Goal: Task Accomplishment & Management: Manage account settings

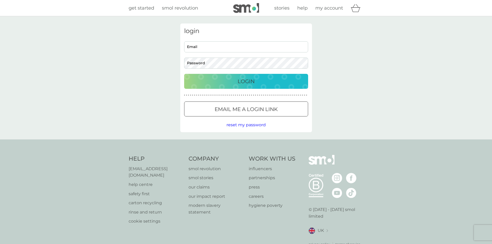
type input "[EMAIL_ADDRESS][DOMAIN_NAME]"
click at [246, 79] on p "Login" at bounding box center [245, 81] width 17 height 8
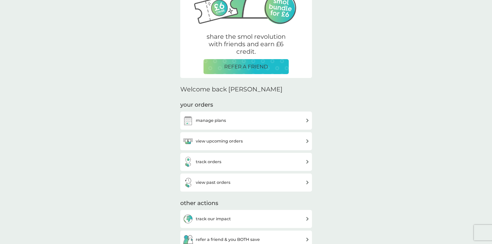
scroll to position [77, 0]
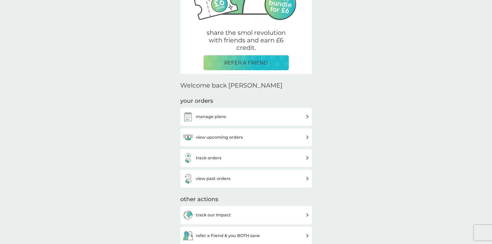
click at [211, 117] on h3 "manage plans" at bounding box center [211, 116] width 30 height 7
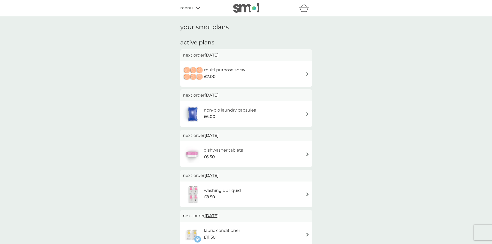
click at [304, 75] on div "multi purpose spray £7.00" at bounding box center [246, 74] width 126 height 18
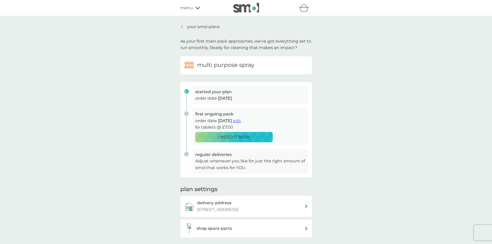
click at [98, 94] on div "your smol plans As your first main pack approaches, we’ve got everything set to…" at bounding box center [246, 137] width 492 height 243
click at [187, 27] on p "your smol plans" at bounding box center [203, 26] width 33 height 7
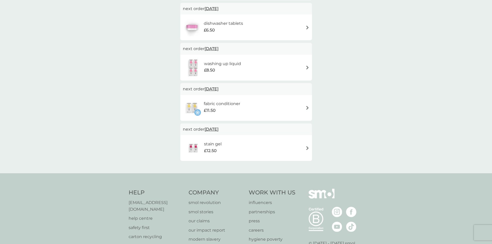
scroll to position [155, 0]
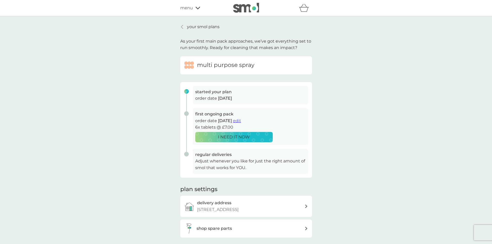
scroll to position [77, 0]
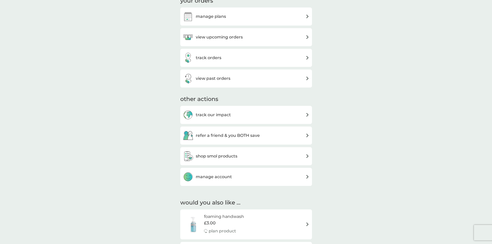
scroll to position [206, 0]
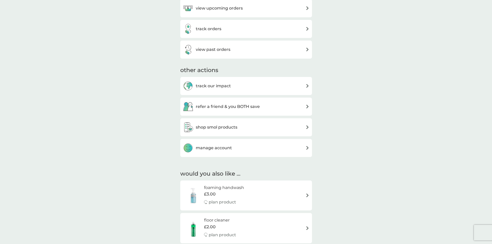
click at [211, 145] on h3 "manage account" at bounding box center [214, 147] width 36 height 7
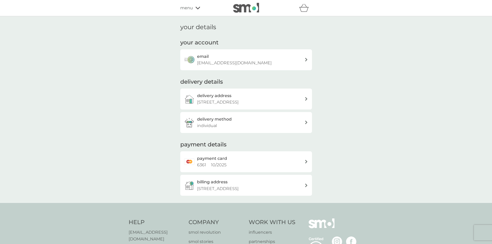
click at [218, 160] on h2 "payment card" at bounding box center [212, 158] width 30 height 7
click at [186, 6] on span "menu" at bounding box center [186, 8] width 13 height 7
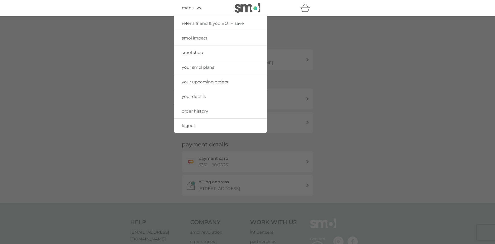
click at [139, 61] on div at bounding box center [247, 138] width 495 height 244
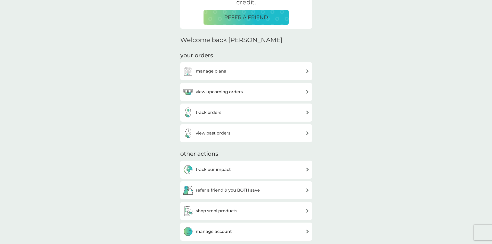
scroll to position [103, 0]
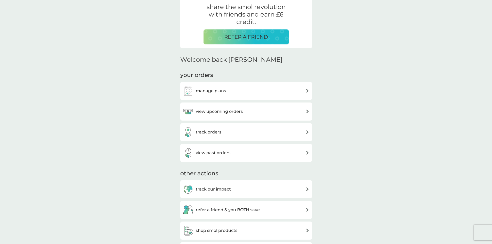
click at [242, 111] on h3 "view upcoming orders" at bounding box center [219, 111] width 47 height 7
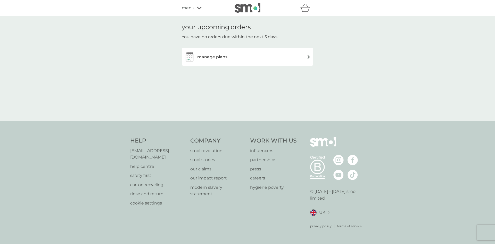
click at [218, 57] on h3 "manage plans" at bounding box center [212, 57] width 30 height 7
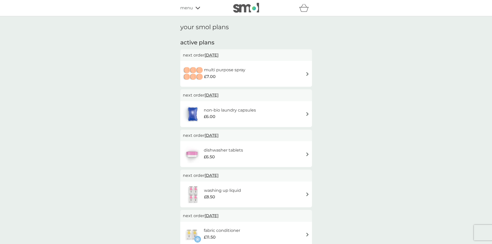
click at [214, 54] on span "[DATE]" at bounding box center [211, 55] width 14 height 10
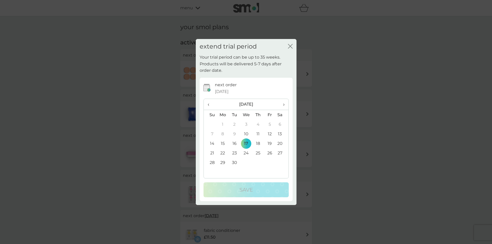
click at [292, 46] on icon "close" at bounding box center [290, 46] width 5 height 5
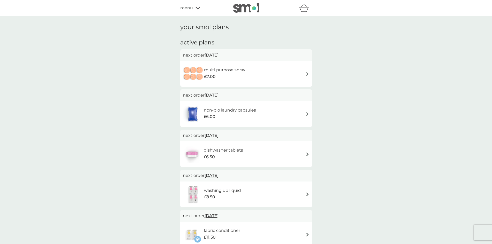
click at [183, 8] on span "menu" at bounding box center [186, 8] width 13 height 7
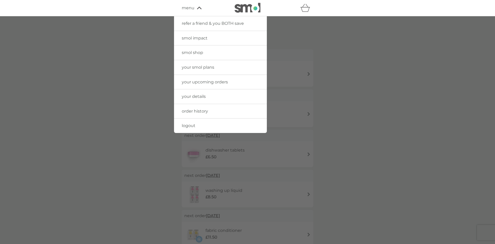
click at [151, 53] on div at bounding box center [247, 138] width 495 height 244
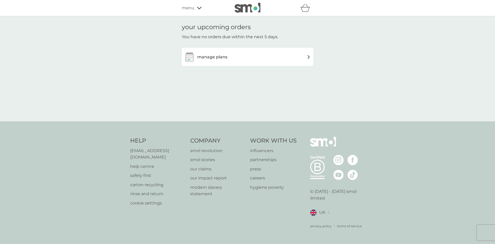
click at [199, 11] on div "menu" at bounding box center [204, 8] width 44 height 7
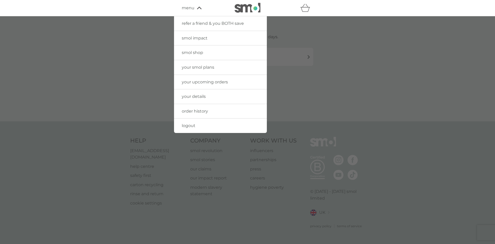
click at [196, 67] on span "your smol plans" at bounding box center [198, 67] width 33 height 5
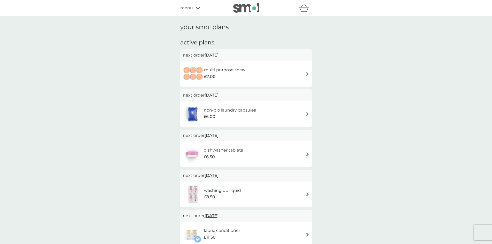
click at [208, 69] on h6 "multi purpose spray" at bounding box center [224, 70] width 41 height 7
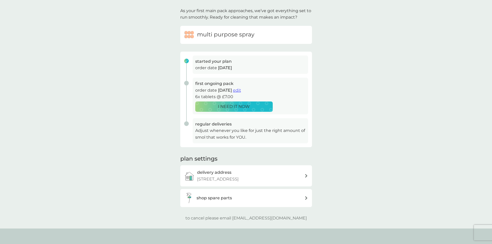
scroll to position [77, 0]
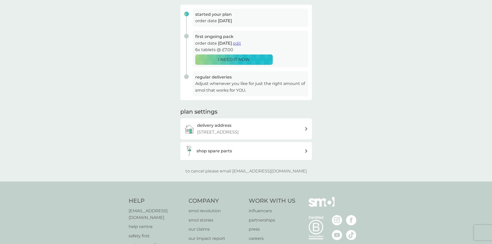
click at [212, 83] on p "Adjust whenever you like for just the right amount of smol that works for YOU." at bounding box center [250, 86] width 110 height 13
drag, startPoint x: 243, startPoint y: 172, endPoint x: 296, endPoint y: 173, distance: 52.7
click at [296, 173] on div "to cancel please email help@smolproducts.com" at bounding box center [246, 171] width 132 height 7
copy p "[EMAIL_ADDRESS][DOMAIN_NAME]"
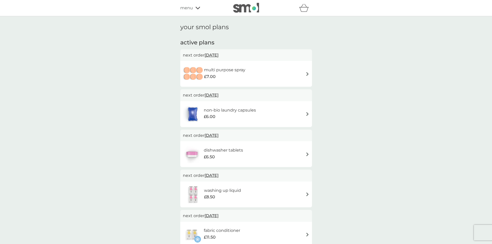
click at [189, 7] on span "menu" at bounding box center [186, 8] width 13 height 7
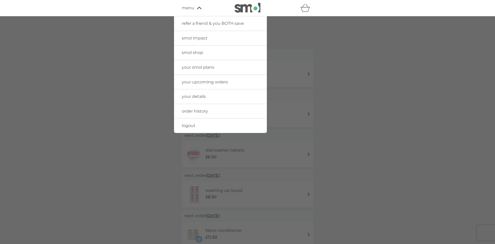
click at [202, 36] on span "smol impact" at bounding box center [195, 38] width 26 height 5
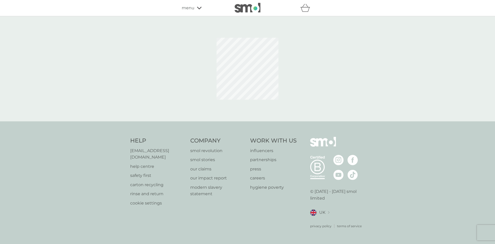
click at [191, 8] on span "menu" at bounding box center [188, 8] width 13 height 7
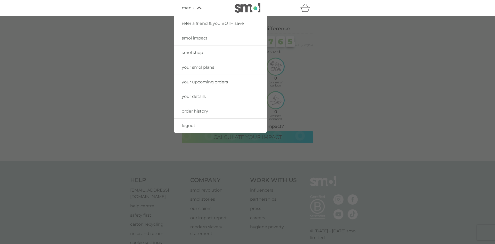
click at [202, 65] on span "your smol plans" at bounding box center [198, 67] width 33 height 5
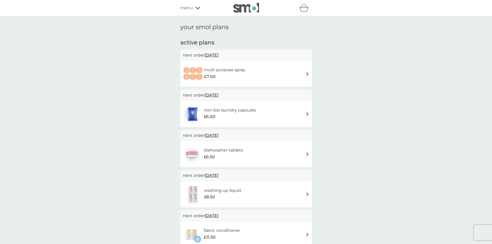
click at [307, 74] on img at bounding box center [307, 74] width 4 height 4
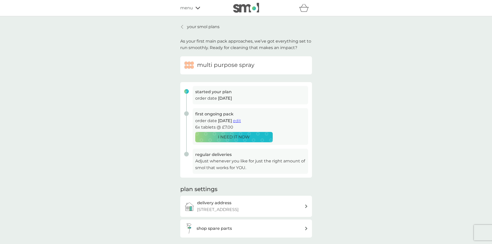
click at [241, 120] on span "edit" at bounding box center [237, 120] width 8 height 5
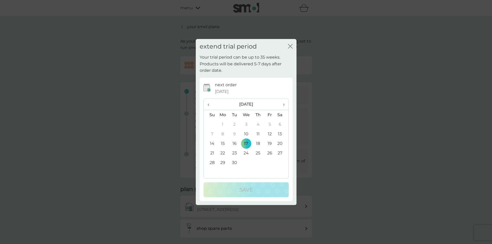
click at [289, 45] on icon "close" at bounding box center [289, 46] width 2 height 4
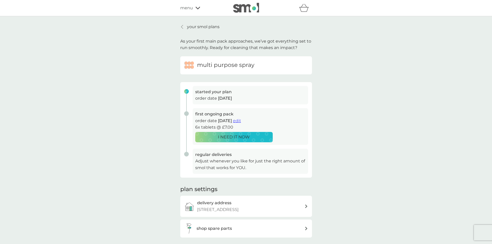
click at [222, 163] on p "Adjust whenever you like for just the right amount of smol that works for YOU." at bounding box center [250, 164] width 110 height 13
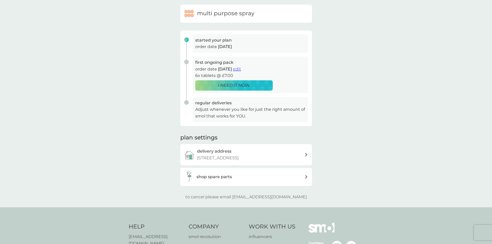
click at [103, 141] on div "your smol plans As your first main pack approaches, we’ve got everything set to…" at bounding box center [246, 86] width 492 height 243
